Goal: Task Accomplishment & Management: Complete application form

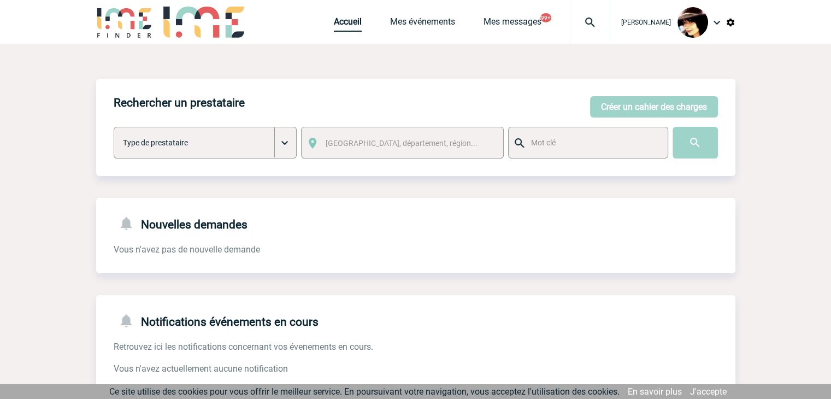
click at [334, 24] on link "Accueil" at bounding box center [348, 23] width 28 height 15
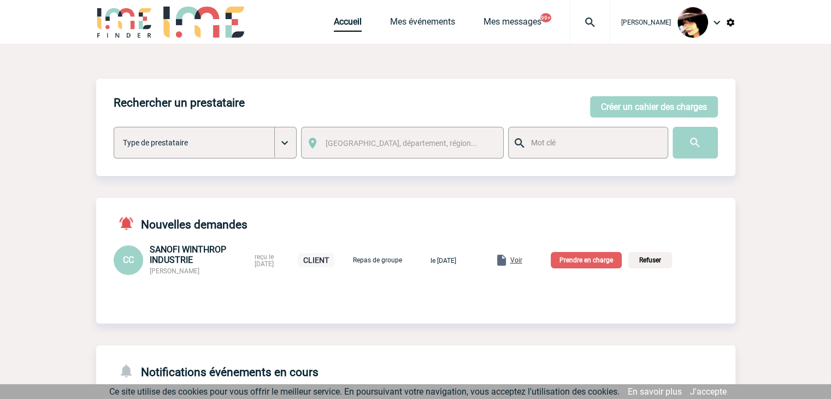
click at [522, 261] on span "Voir" at bounding box center [516, 260] width 12 height 8
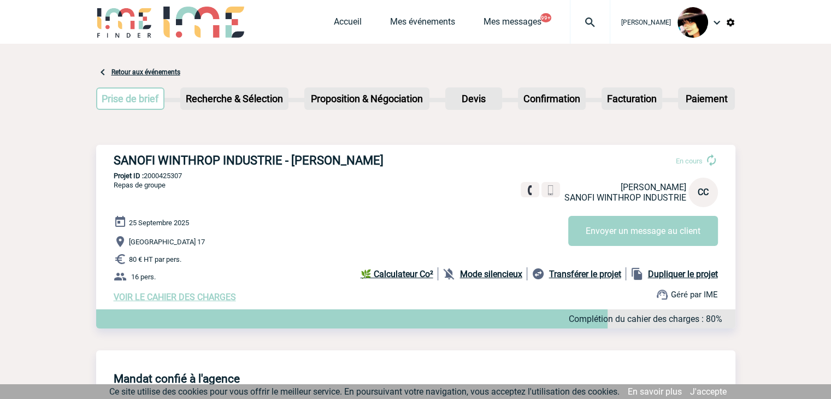
click at [214, 300] on span "VOIR LE CAHIER DES CHARGES" at bounding box center [175, 297] width 122 height 10
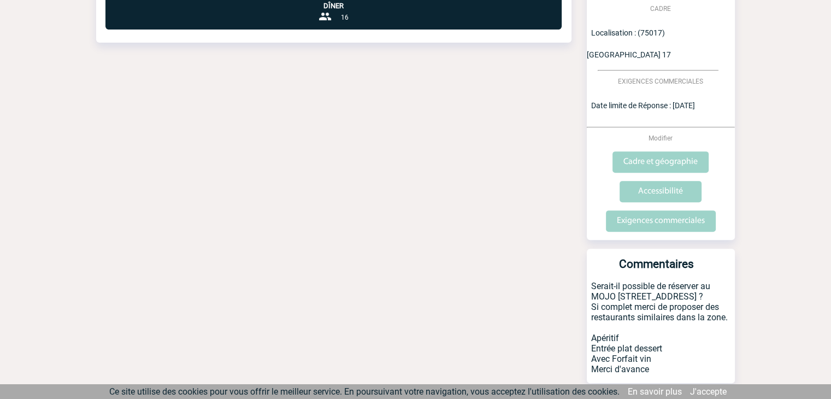
scroll to position [405, 0]
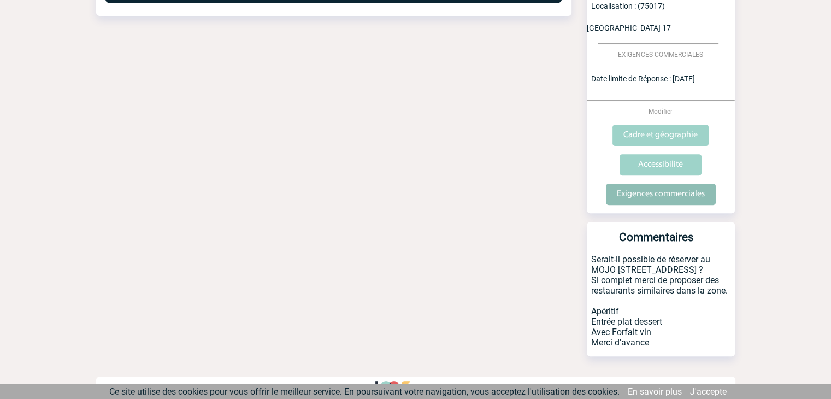
click at [663, 184] on input "Exigences commerciales" at bounding box center [661, 194] width 110 height 21
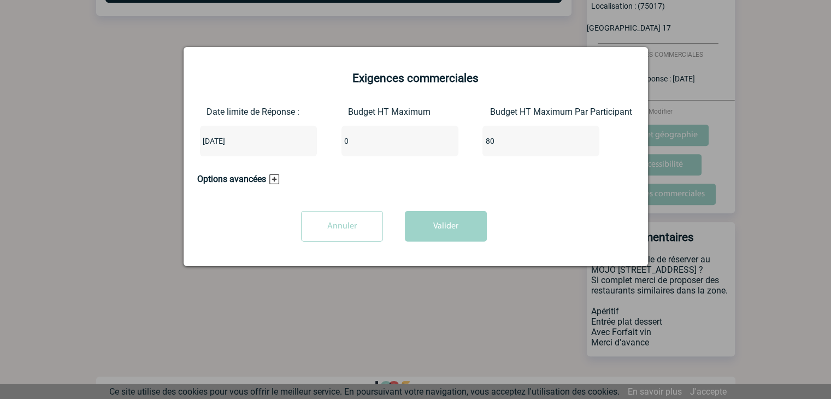
drag, startPoint x: 351, startPoint y: 145, endPoint x: 341, endPoint y: 145, distance: 9.8
click at [341, 145] on input "0" at bounding box center [392, 141] width 103 height 14
type input "1280"
click at [502, 144] on input "80" at bounding box center [533, 141] width 103 height 14
type input "8"
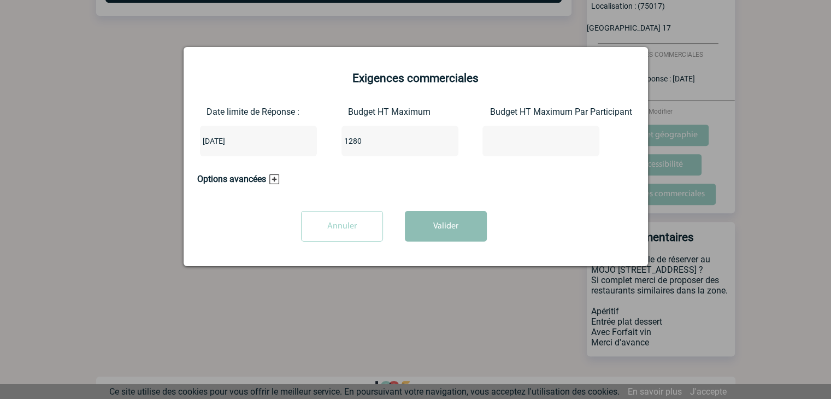
click at [457, 227] on button "Valider" at bounding box center [446, 226] width 82 height 31
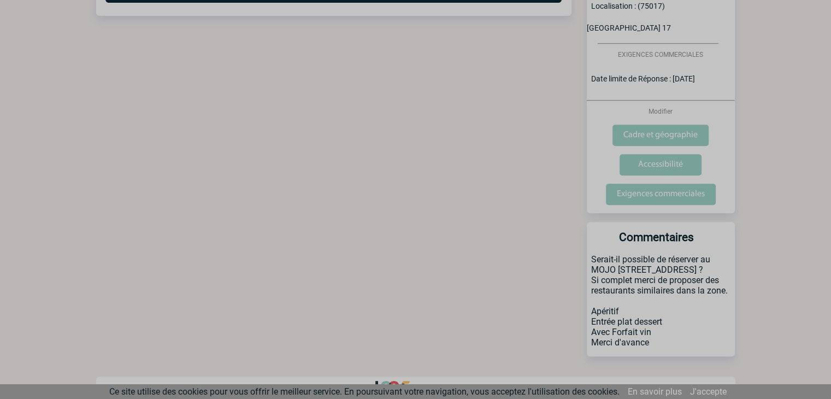
click at [445, 229] on div at bounding box center [415, 199] width 831 height 399
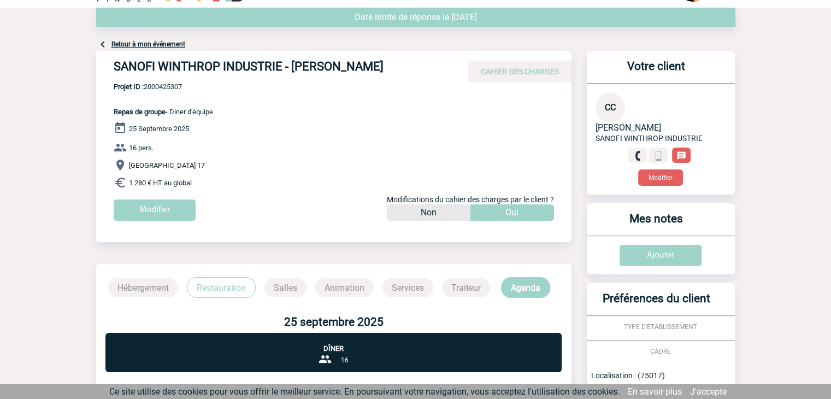
scroll to position [0, 0]
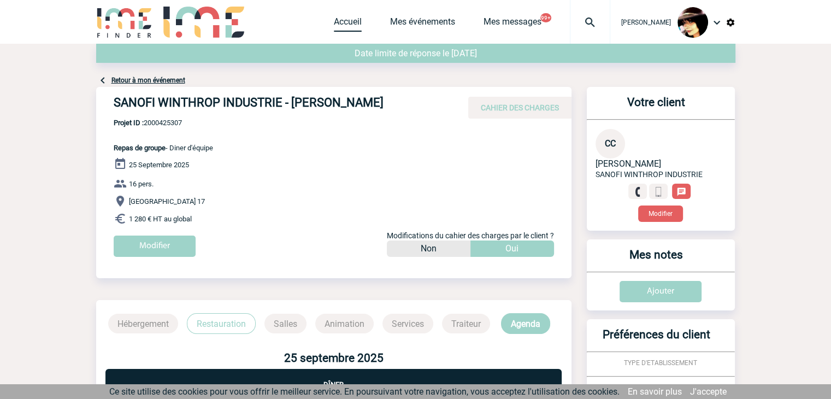
click at [340, 27] on link "Accueil" at bounding box center [348, 23] width 28 height 15
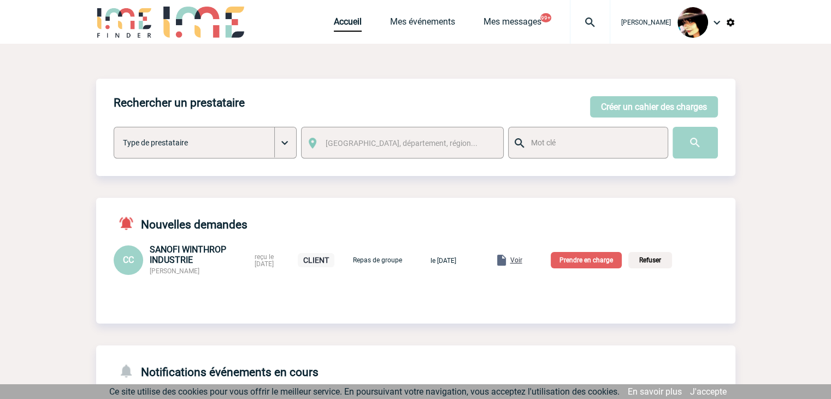
click at [603, 261] on p "Prendre en charge" at bounding box center [586, 260] width 71 height 16
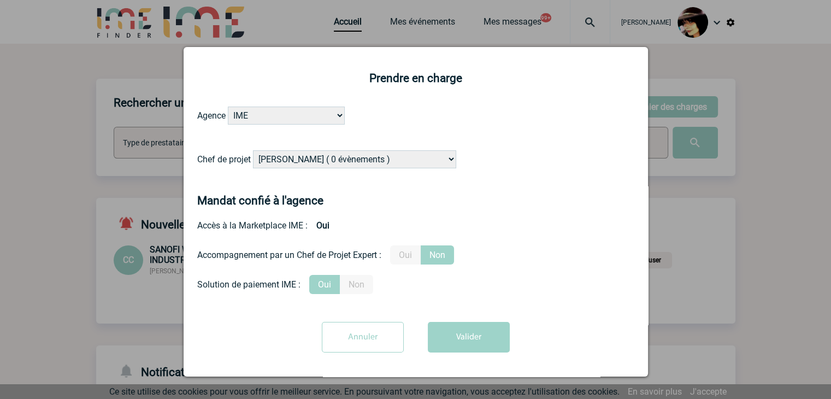
click at [346, 158] on select "Alizée VERLAGUET ( 0 évènements ) Anne GIRAUD ( 1196 évènements ) Anne-François…" at bounding box center [354, 159] width 203 height 18
select select "131235"
click at [253, 151] on select "Alizée VERLAGUET ( 0 évènements ) Anne GIRAUD ( 1196 évènements ) Anne-François…" at bounding box center [354, 159] width 203 height 18
click at [415, 248] on label "Oui" at bounding box center [405, 254] width 31 height 19
click at [0, 0] on input "Oui" at bounding box center [0, 0] width 0 height 0
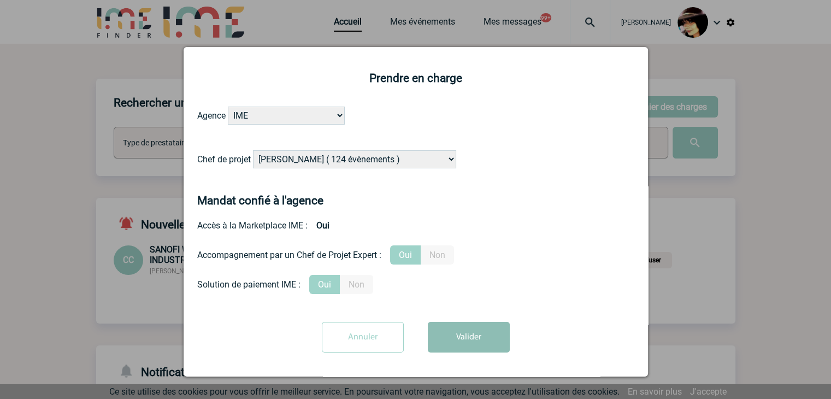
click at [455, 343] on button "Valider" at bounding box center [469, 337] width 82 height 31
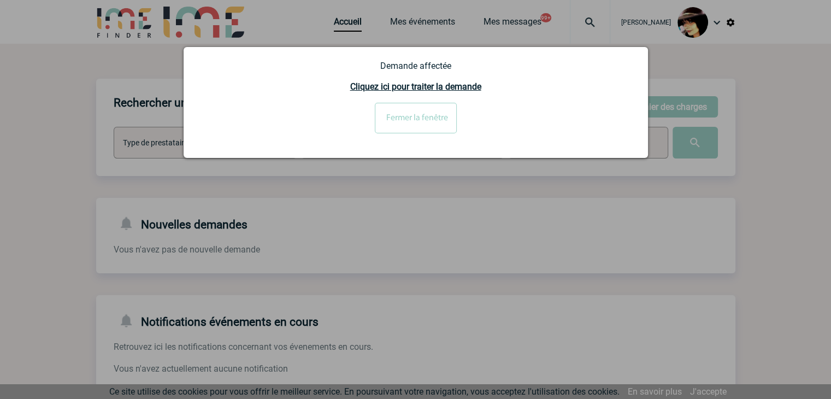
click at [424, 129] on input "Fermer la fenêtre" at bounding box center [416, 118] width 82 height 31
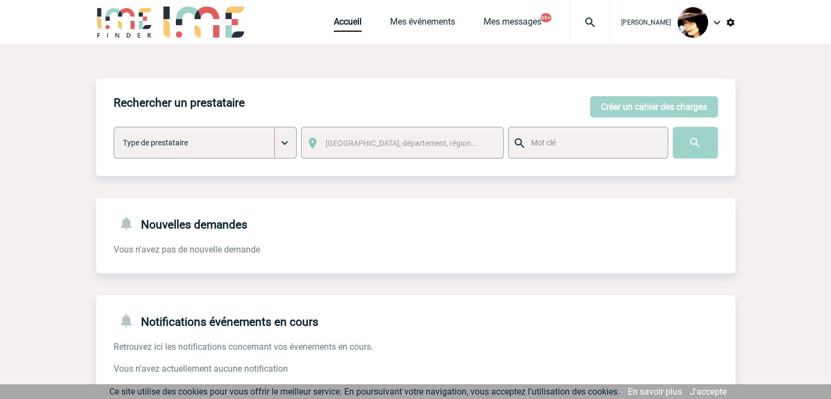
click at [581, 20] on img at bounding box center [589, 22] width 39 height 13
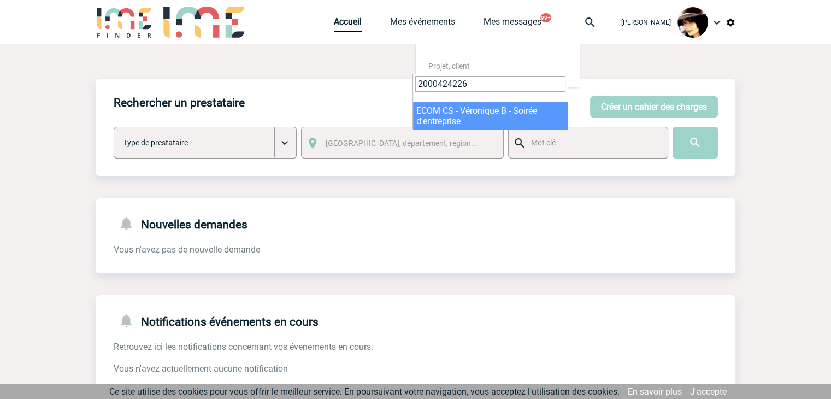
type input "2000424226"
select select "23727"
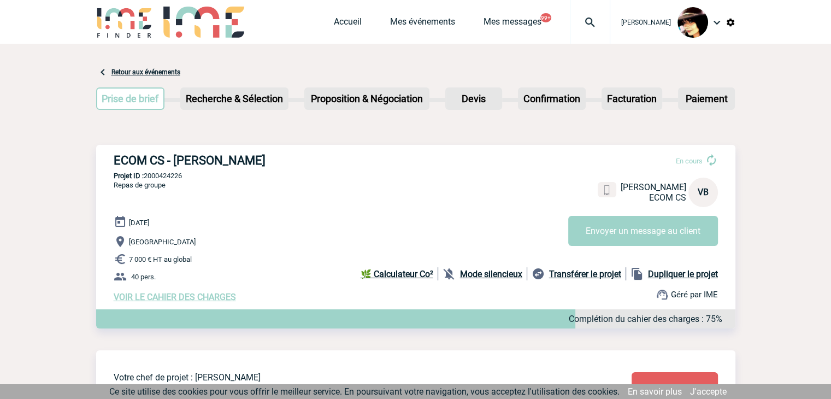
click at [583, 20] on img at bounding box center [589, 22] width 39 height 13
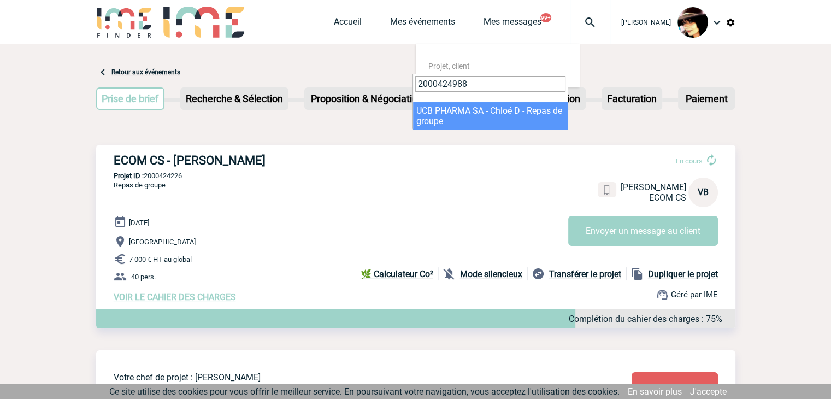
type input "2000424988"
select select "24489"
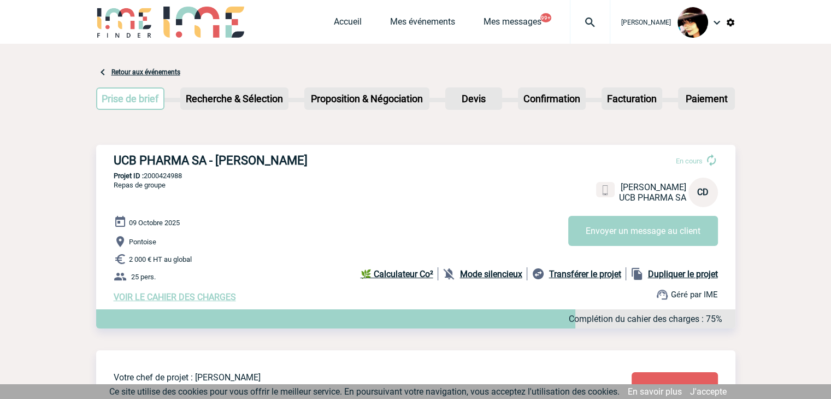
click at [579, 23] on img at bounding box center [589, 22] width 39 height 13
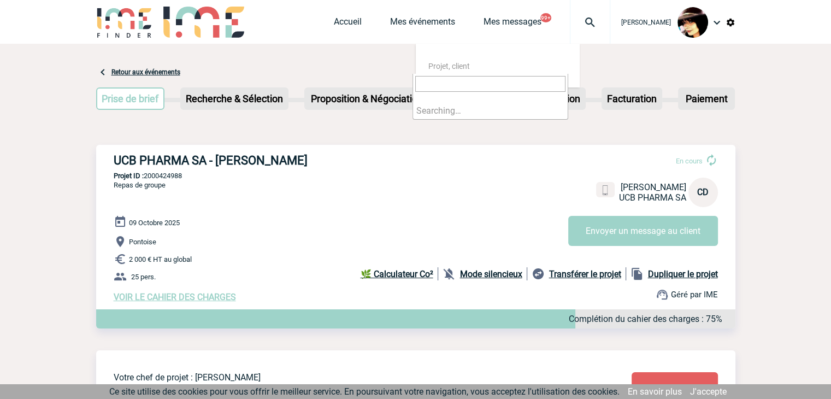
click at [516, 86] on input "search" at bounding box center [490, 84] width 150 height 16
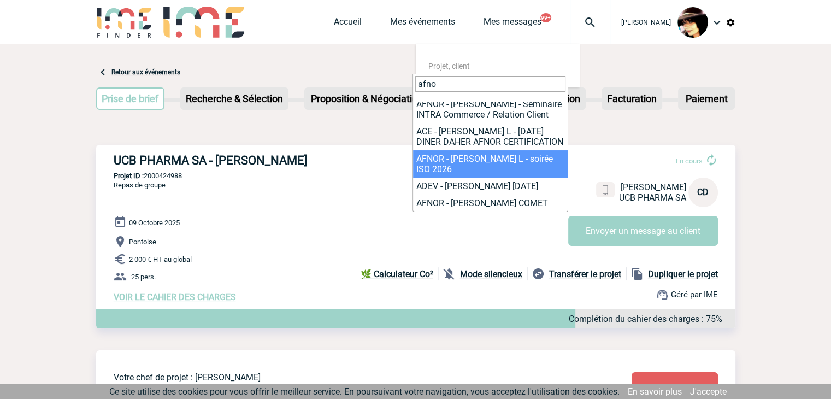
scroll to position [824, 0]
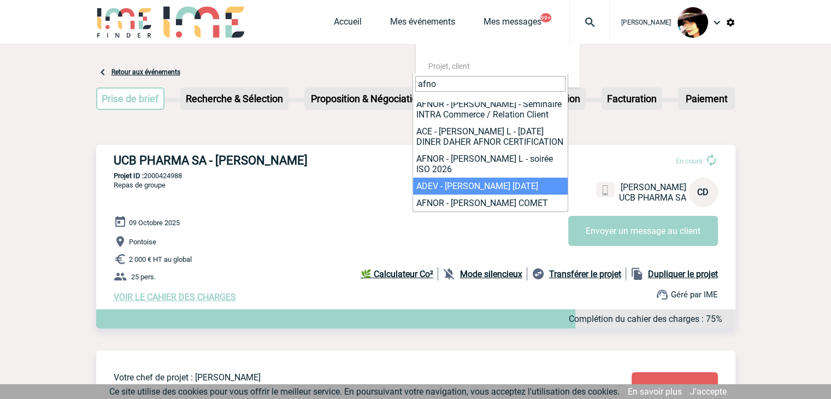
type input "afno"
select select "23033"
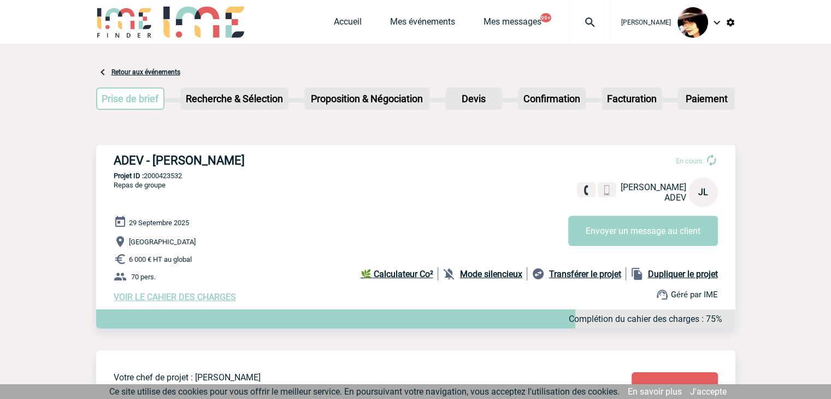
click at [574, 23] on img at bounding box center [589, 22] width 39 height 13
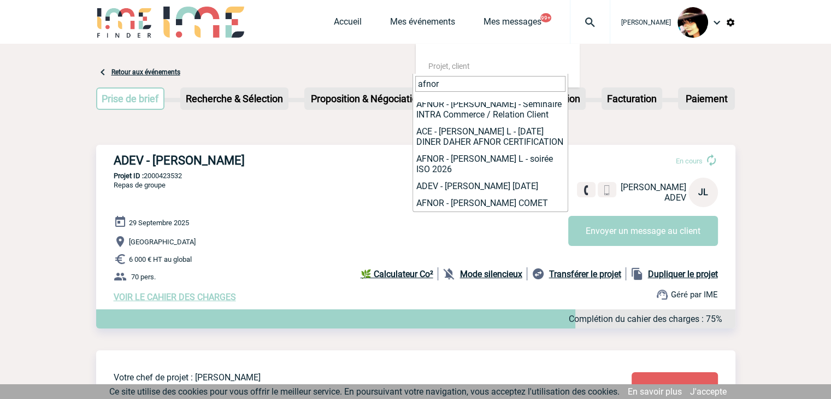
scroll to position [824, 0]
type input "afnor"
select select "24718"
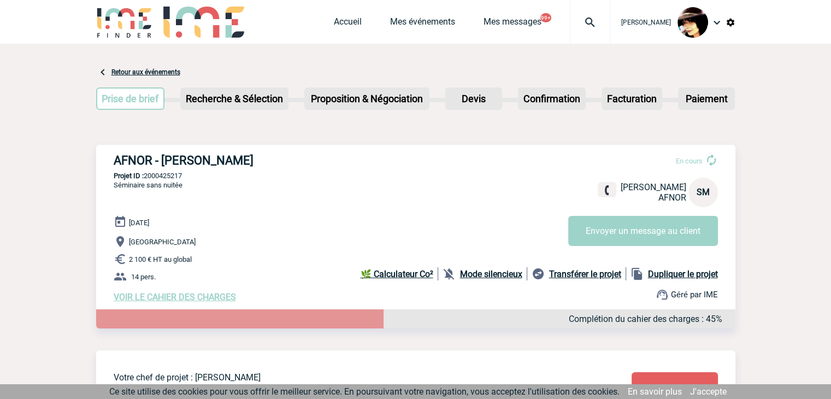
drag, startPoint x: -32, startPoint y: -30, endPoint x: -238, endPoint y: -34, distance: 206.5
click at [0, 0] on html "[PERSON_NAME] Accueil Mes événements 99+" at bounding box center [415, 199] width 831 height 399
click at [334, 20] on link "Accueil" at bounding box center [348, 23] width 28 height 15
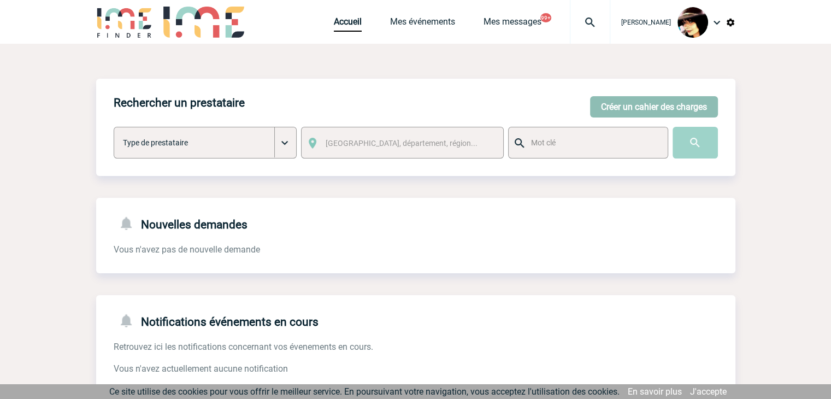
click at [622, 110] on button "Créer un cahier des charges" at bounding box center [654, 106] width 128 height 21
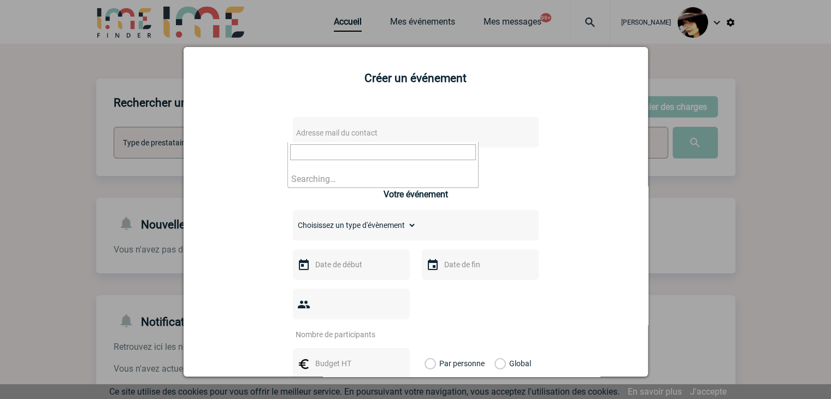
click at [409, 140] on span "Adresse mail du contact" at bounding box center [387, 132] width 191 height 15
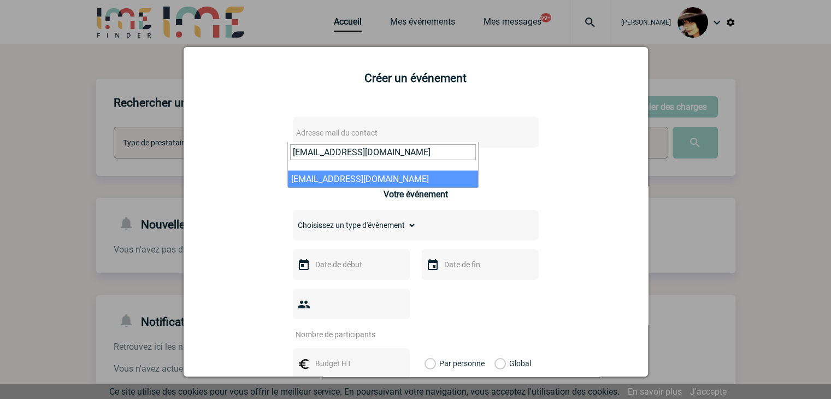
type input "a.richard@manitou-group.com"
select select "130253"
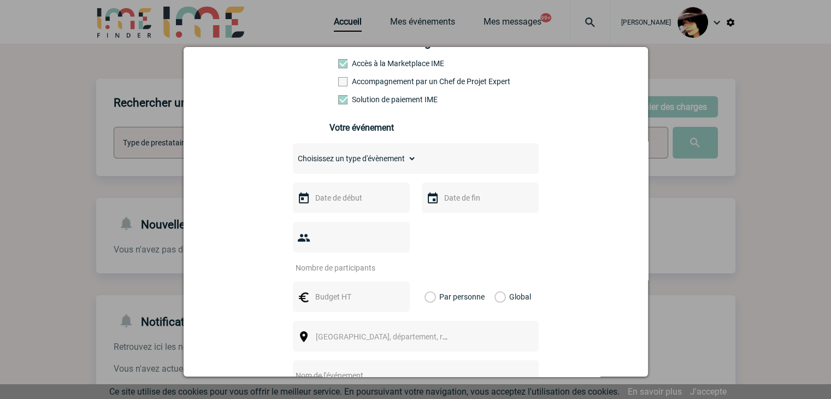
scroll to position [219, 0]
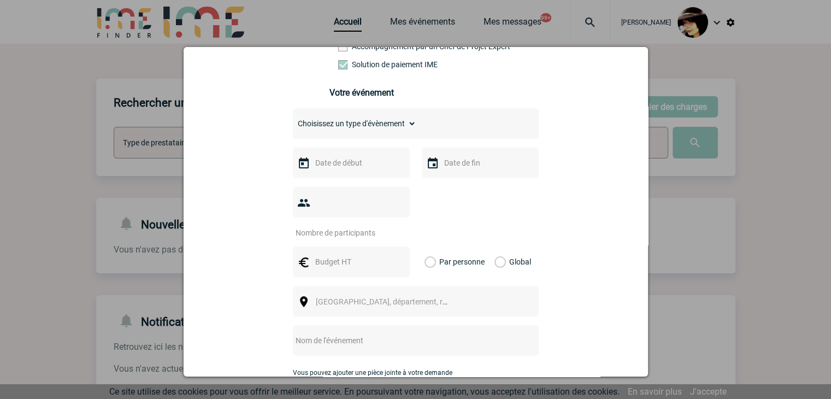
click at [333, 130] on select "Choisissez un type d'évènement Séminaire avec nuitée Séminaire sans nuitée Repa…" at bounding box center [354, 123] width 123 height 15
select select "9"
click at [293, 119] on select "Choisissez un type d'évènement Séminaire avec nuitée Séminaire sans nuitée Repa…" at bounding box center [354, 123] width 123 height 15
click at [326, 170] on input "text" at bounding box center [349, 163] width 75 height 14
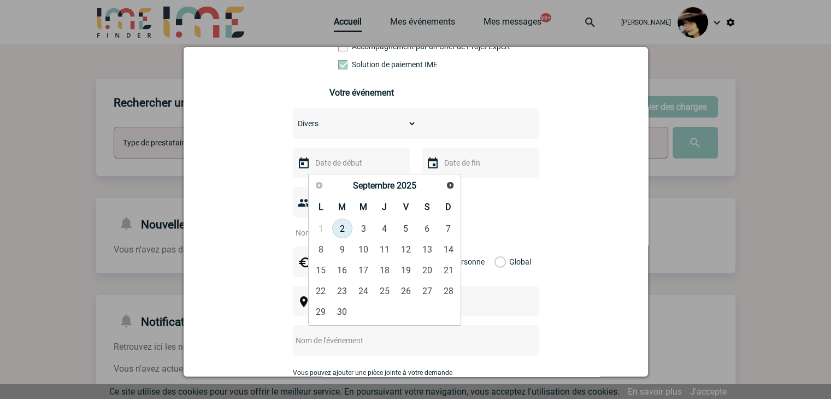
click at [345, 227] on link "2" at bounding box center [342, 229] width 20 height 20
type input "02-09-2025"
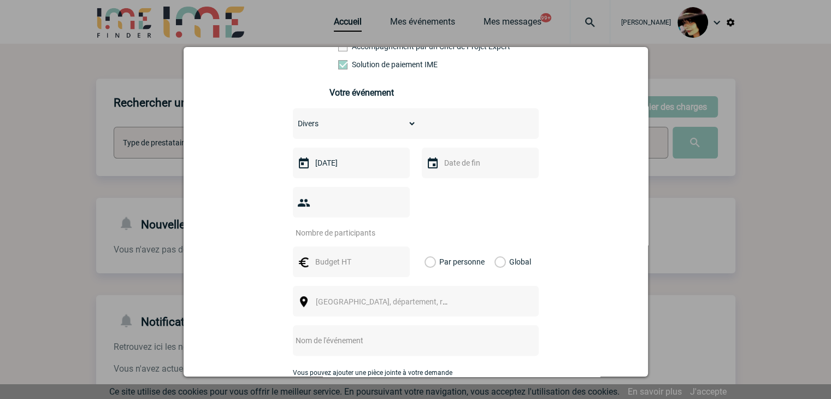
click at [339, 226] on input "number" at bounding box center [344, 233] width 103 height 14
type input "1"
click at [317, 255] on input "text" at bounding box center [349, 262] width 75 height 14
type input "370"
drag, startPoint x: 498, startPoint y: 244, endPoint x: 468, endPoint y: 273, distance: 41.3
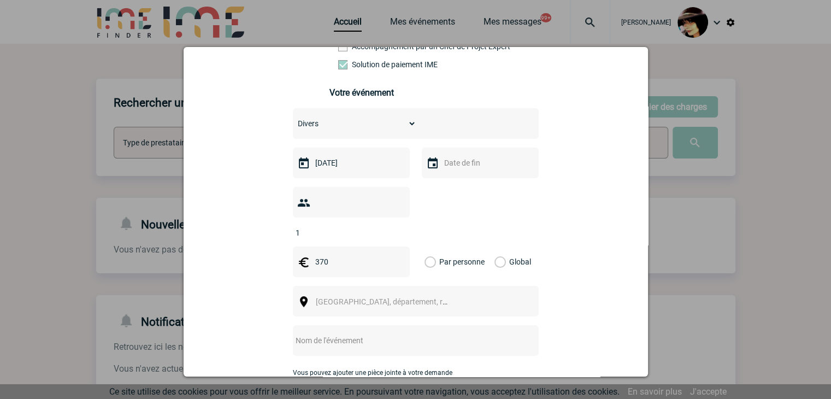
click at [498, 246] on label "Global" at bounding box center [497, 261] width 7 height 31
click at [0, 0] on input "Global" at bounding box center [0, 0] width 0 height 0
click at [414, 294] on span "Ville, département, région..." at bounding box center [386, 301] width 150 height 15
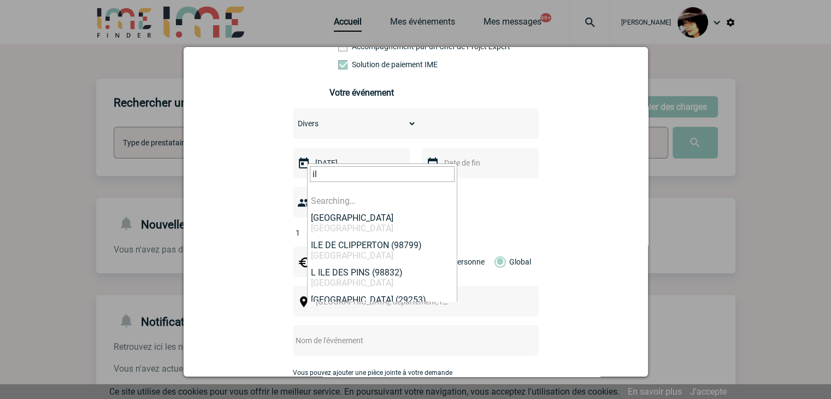
type input "i"
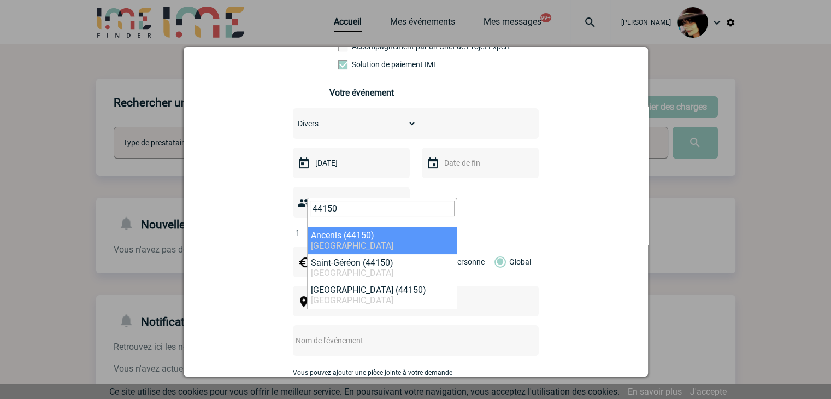
type input "44150"
select select "5142"
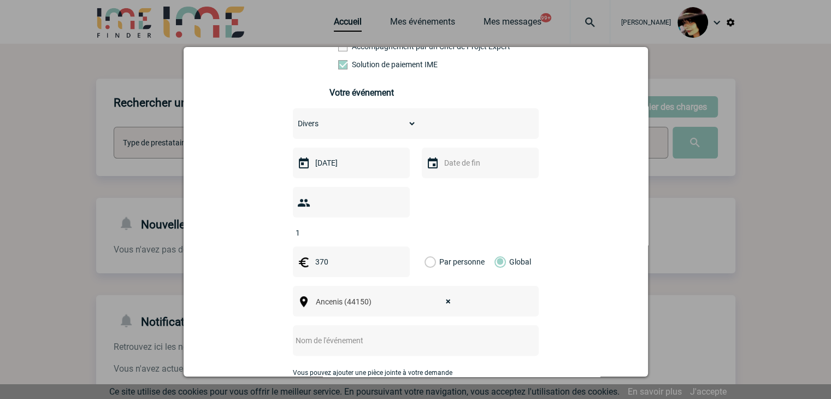
drag, startPoint x: 330, startPoint y: 322, endPoint x: 329, endPoint y: 311, distance: 10.9
click at [330, 333] on input "text" at bounding box center [401, 340] width 217 height 14
click at [422, 333] on input "CENTRALISATION -" at bounding box center [401, 340] width 217 height 14
paste input "[Facture] CAUSAE"
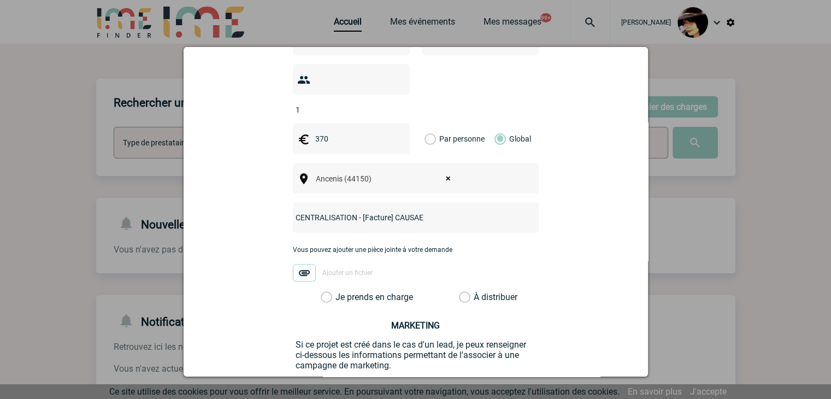
scroll to position [382, 0]
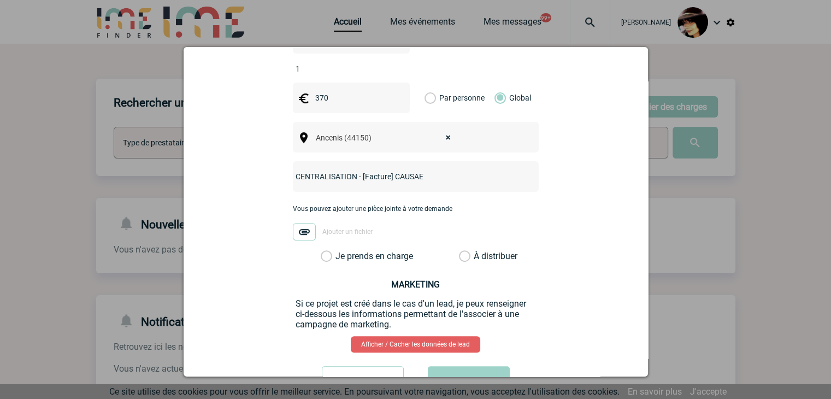
type input "CENTRALISATION - [Facture] CAUSAE"
click at [459, 251] on label "À distribuer" at bounding box center [464, 256] width 11 height 11
click at [0, 0] on input "À distribuer" at bounding box center [0, 0] width 0 height 0
click at [455, 366] on button "Valider" at bounding box center [469, 381] width 82 height 31
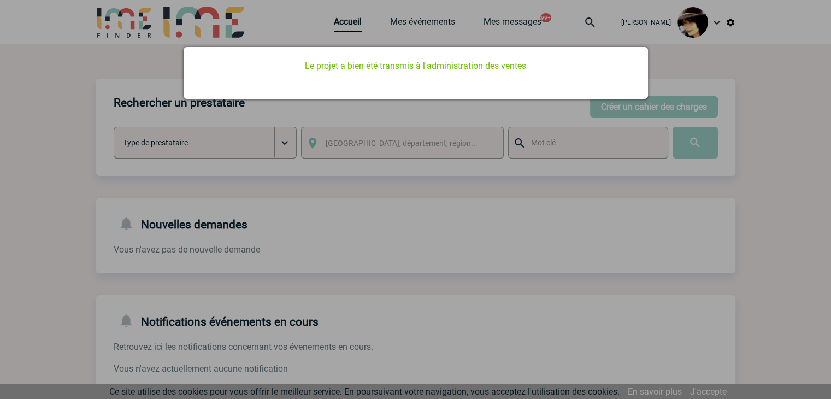
click at [488, 278] on div at bounding box center [415, 199] width 831 height 399
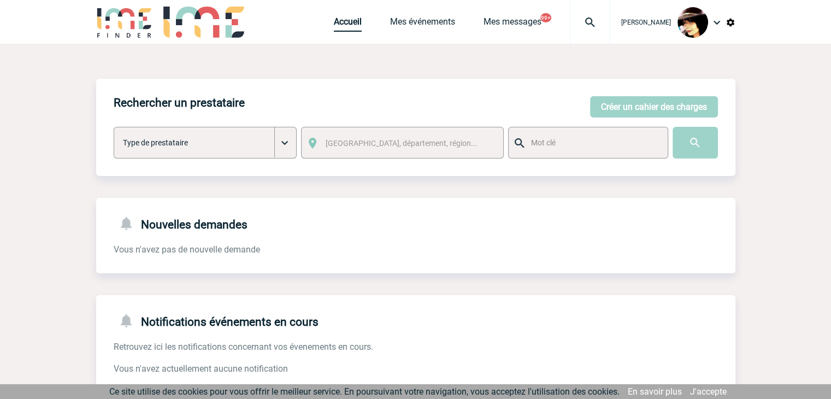
click at [334, 27] on link "Accueil" at bounding box center [348, 23] width 28 height 15
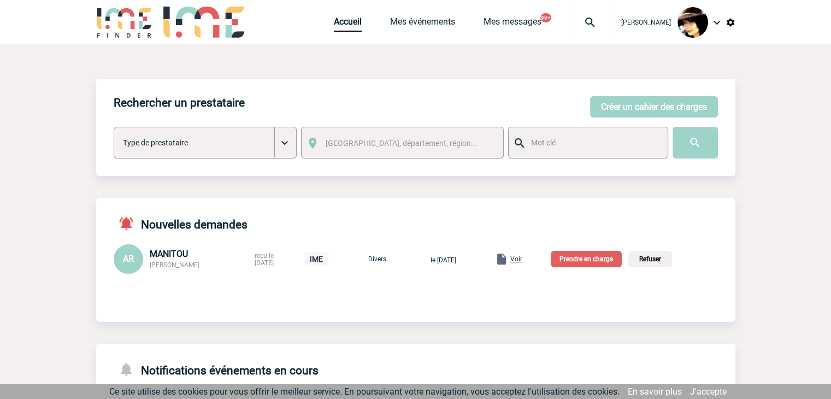
click at [576, 265] on p "Prendre en charge" at bounding box center [586, 259] width 71 height 16
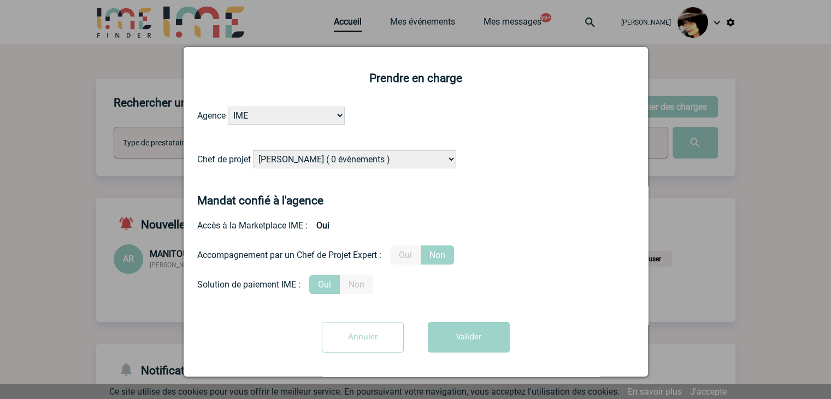
click at [360, 330] on input "Annuler" at bounding box center [363, 337] width 82 height 31
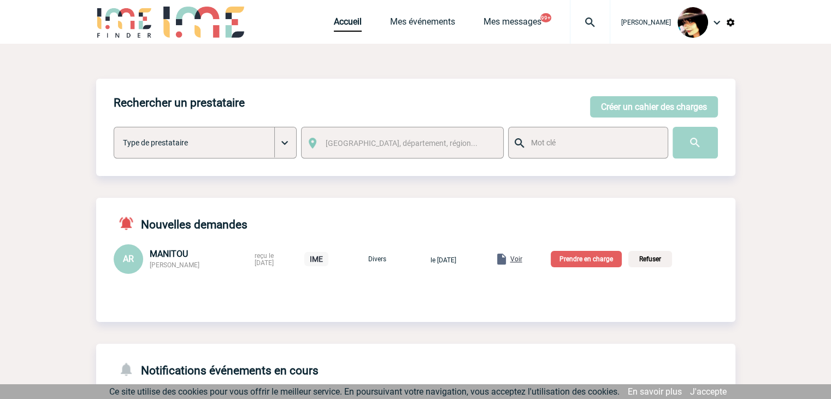
click at [522, 262] on span "Voir" at bounding box center [516, 259] width 12 height 8
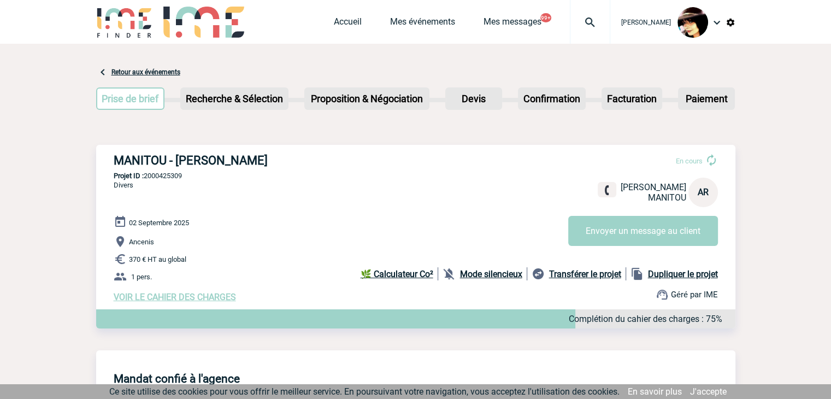
click at [346, 16] on link "Accueil" at bounding box center [348, 23] width 28 height 15
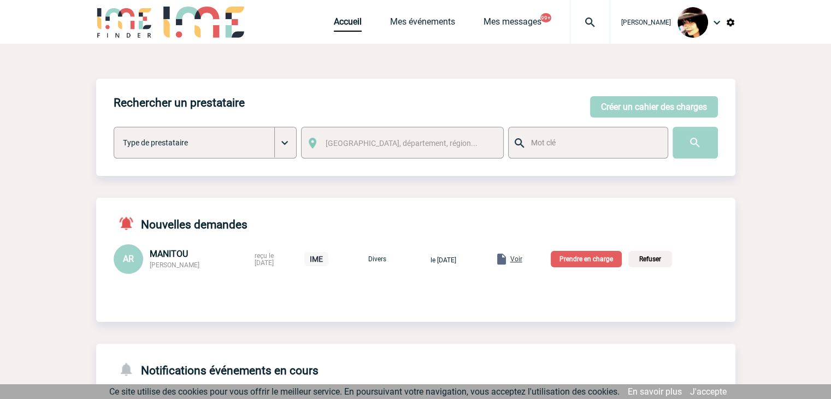
click at [606, 255] on p "Prendre en charge" at bounding box center [586, 259] width 71 height 16
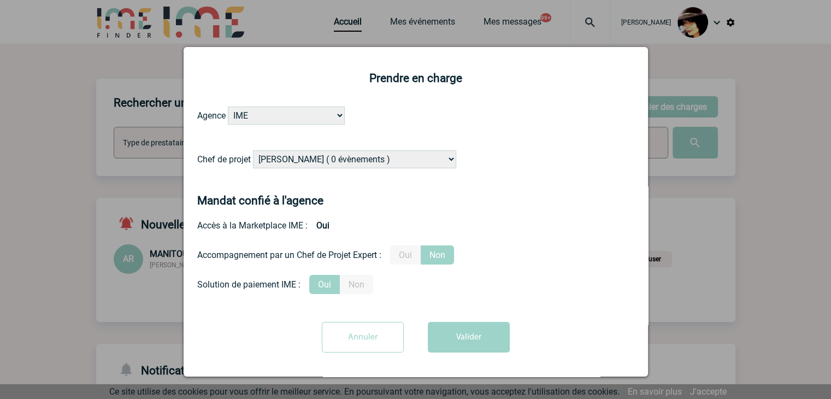
click at [360, 161] on select "[PERSON_NAME] ( 0 évènements ) [PERSON_NAME] ( 1196 évènements ) [PERSON_NAME] …" at bounding box center [354, 159] width 203 height 18
select select "131347"
click at [253, 151] on select "[PERSON_NAME] ( 0 évènements ) [PERSON_NAME] ( 1196 évènements ) [PERSON_NAME] …" at bounding box center [354, 159] width 203 height 18
click at [465, 329] on button "Valider" at bounding box center [469, 337] width 82 height 31
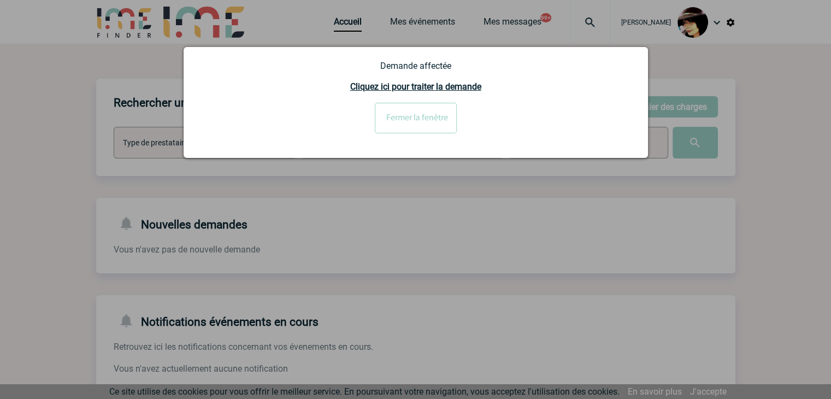
click at [400, 121] on input "Fermer la fenêtre" at bounding box center [416, 118] width 82 height 31
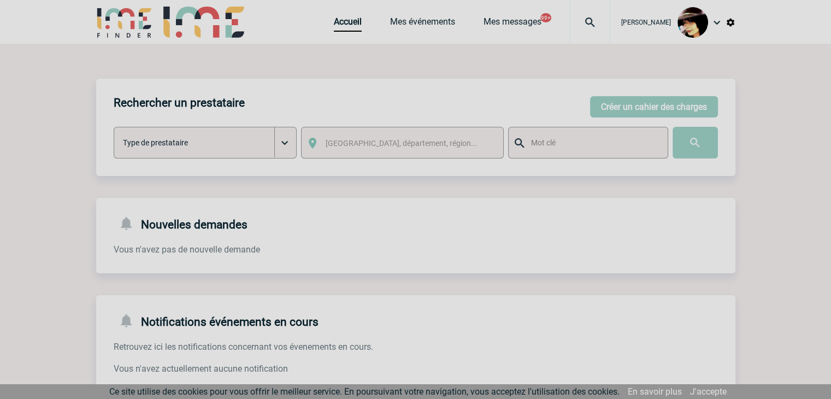
click at [336, 22] on div at bounding box center [415, 199] width 831 height 399
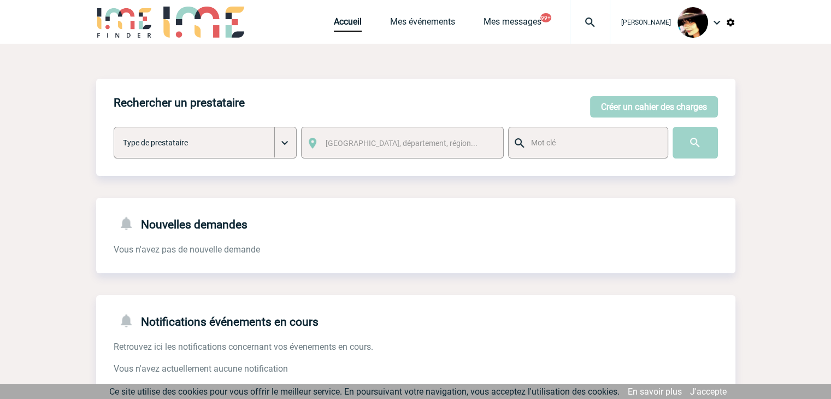
click at [577, 21] on img at bounding box center [589, 22] width 39 height 13
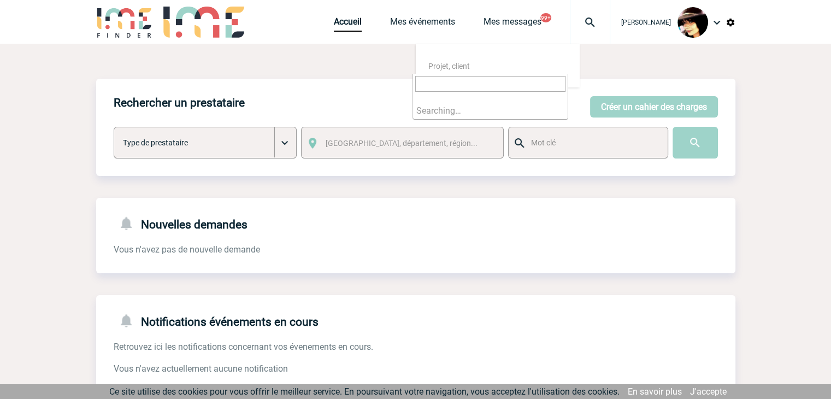
click at [498, 86] on input "search" at bounding box center [490, 84] width 150 height 16
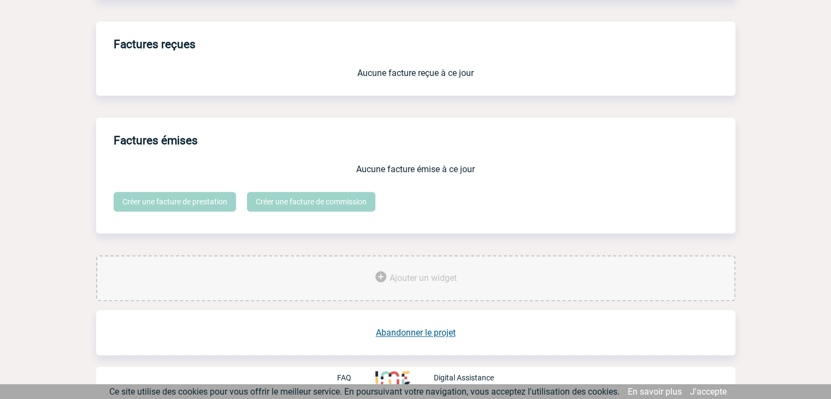
scroll to position [903, 0]
click at [428, 328] on link "Abandonner le projet" at bounding box center [416, 332] width 80 height 10
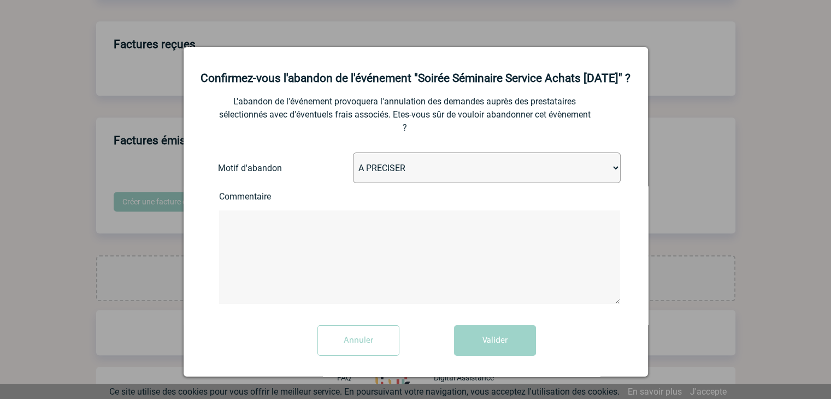
click at [384, 182] on select "A PRECISER Projet annulé Projet reporté Evénement organisé en interne A fait ap…" at bounding box center [487, 167] width 268 height 31
select select "ABANDON_PROJET_02"
click at [353, 167] on select "A PRECISER Projet annulé Projet reporté Evénement organisé en interne A fait ap…" at bounding box center [487, 167] width 268 height 31
click at [487, 356] on button "Valider" at bounding box center [495, 340] width 82 height 31
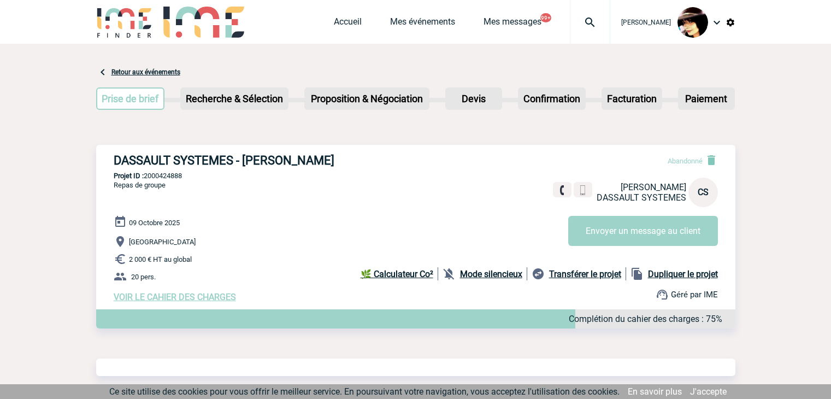
scroll to position [522, 0]
